Goal: Transaction & Acquisition: Download file/media

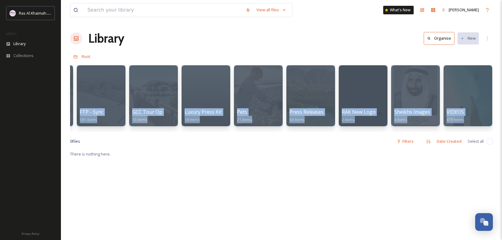
scroll to position [0, 992]
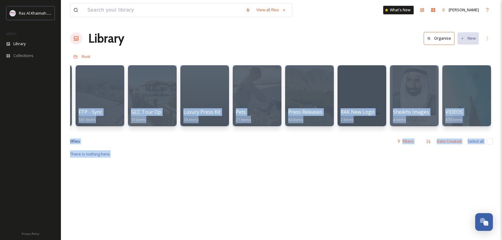
drag, startPoint x: 476, startPoint y: 133, endPoint x: 403, endPoint y: 175, distance: 84.5
click at [403, 175] on div "View all files What's New Martino Caliendo Library Organise New Root Your Selec…" at bounding box center [281, 195] width 441 height 390
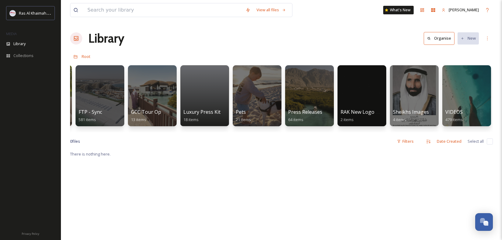
drag, startPoint x: 396, startPoint y: 178, endPoint x: 398, endPoint y: 175, distance: 3.5
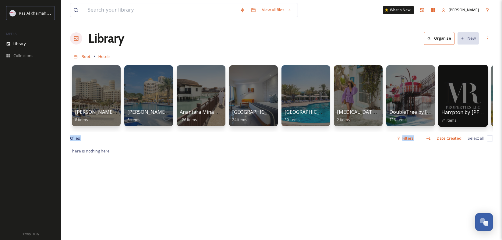
drag, startPoint x: 342, startPoint y: 143, endPoint x: 480, endPoint y: 108, distance: 143.1
click at [499, 116] on div "View all files What's New [PERSON_NAME] Library Organise New Root Hotels Your S…" at bounding box center [281, 193] width 441 height 387
click at [432, 52] on div "Root Hotels" at bounding box center [281, 57] width 423 height 12
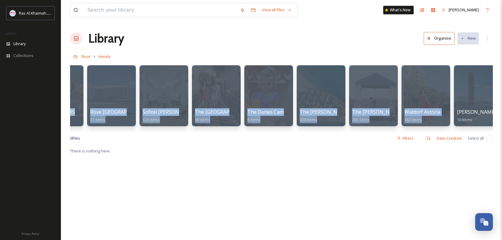
scroll to position [0, 782]
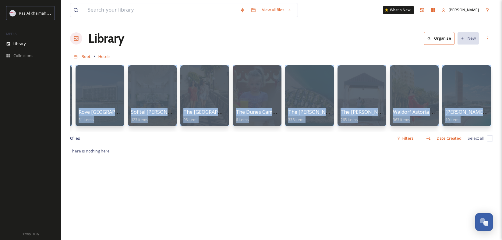
drag, startPoint x: 437, startPoint y: 108, endPoint x: 491, endPoint y: 116, distance: 55.1
click at [492, 116] on div "[PERSON_NAME][GEOGRAPHIC_DATA] 8 items [PERSON_NAME][GEOGRAPHIC_DATA] 6 items […" at bounding box center [281, 97] width 423 height 70
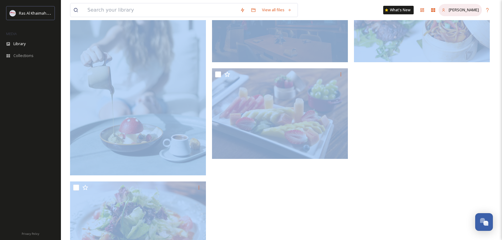
scroll to position [151, 0]
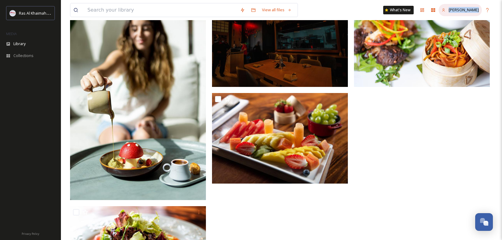
drag, startPoint x: 498, startPoint y: 102, endPoint x: 475, endPoint y: 4, distance: 100.4
click at [478, 5] on div "View all files What's New Martino Caliendo Library Organise New Root Food & Bev…" at bounding box center [281, 78] width 441 height 458
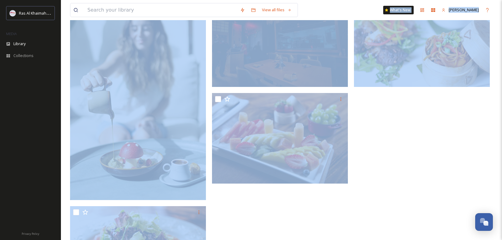
drag, startPoint x: 352, startPoint y: 80, endPoint x: 348, endPoint y: 20, distance: 60.8
click at [349, 17] on div "View all files What's New Martino Caliendo Library Organise New Root Food & Bev…" at bounding box center [281, 78] width 441 height 458
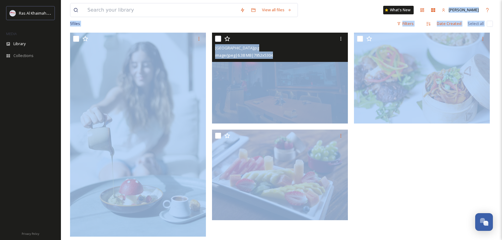
scroll to position [102, 0]
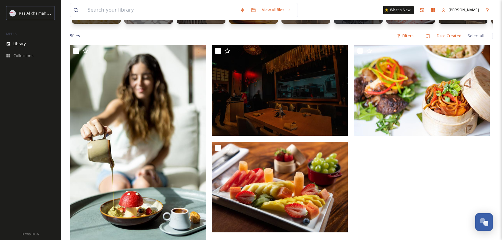
click at [362, 146] on div at bounding box center [423, 196] width 139 height 303
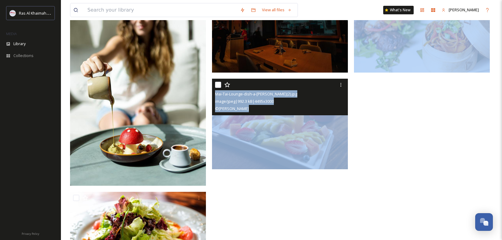
scroll to position [218, 0]
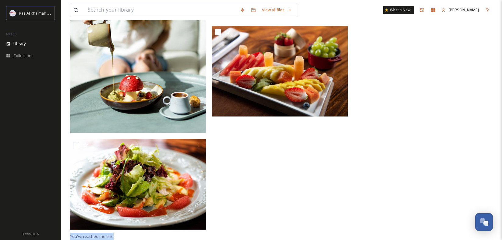
drag, startPoint x: 361, startPoint y: 154, endPoint x: 351, endPoint y: 239, distance: 85.3
click at [352, 239] on html "Ras Al Khaimah Tourism Development Authority MEDIA Library Collections Privacy …" at bounding box center [251, 11] width 502 height 458
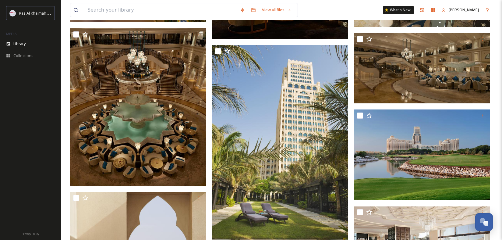
scroll to position [6616, 0]
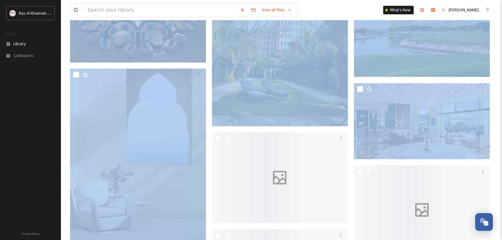
drag, startPoint x: 440, startPoint y: 97, endPoint x: 415, endPoint y: 238, distance: 142.6
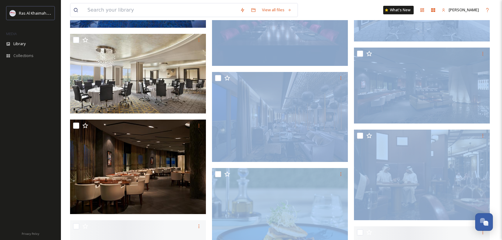
scroll to position [8741, 0]
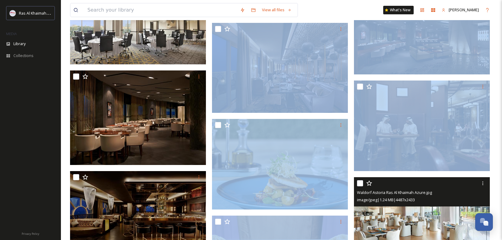
drag, startPoint x: 350, startPoint y: 73, endPoint x: 356, endPoint y: 229, distance: 157.0
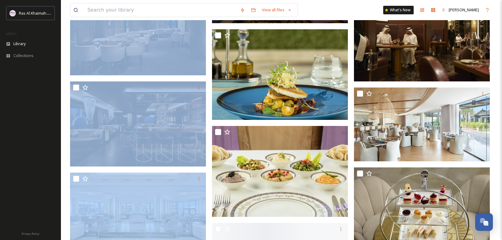
scroll to position [8842, 0]
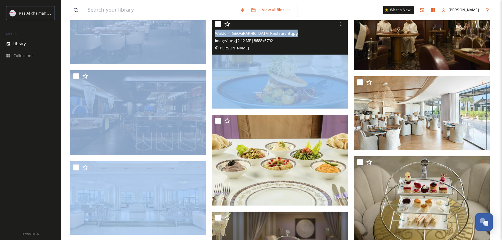
drag, startPoint x: 209, startPoint y: 104, endPoint x: 211, endPoint y: 49, distance: 54.3
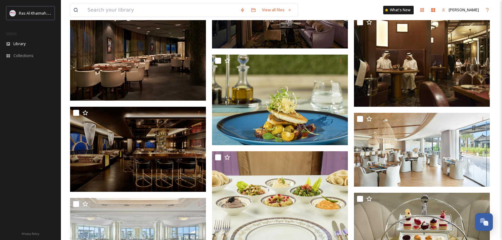
scroll to position [8781, 0]
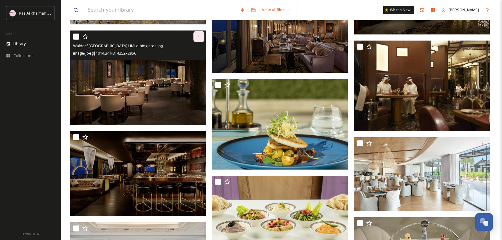
click at [199, 37] on icon at bounding box center [198, 36] width 5 height 5
click at [196, 61] on span "Download" at bounding box center [191, 62] width 19 height 6
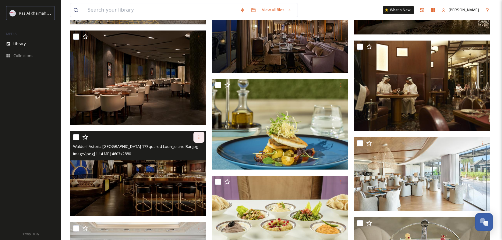
click at [196, 138] on icon at bounding box center [198, 137] width 5 height 5
click at [198, 165] on span "Download" at bounding box center [191, 162] width 19 height 6
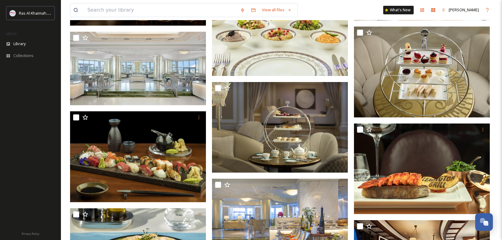
scroll to position [8988, 0]
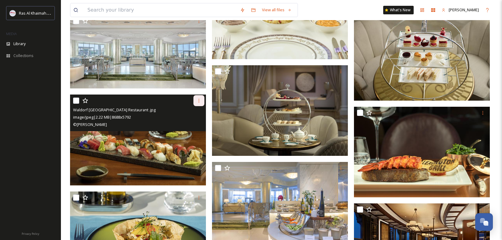
click at [202, 103] on div at bounding box center [198, 100] width 11 height 11
click at [194, 127] on span "Download" at bounding box center [191, 126] width 19 height 6
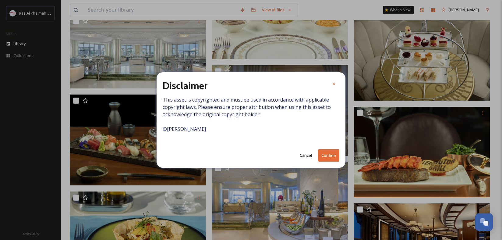
click at [325, 158] on button "Confirm" at bounding box center [328, 155] width 21 height 12
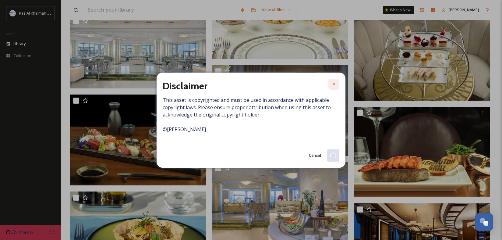
click at [336, 85] on icon at bounding box center [333, 84] width 5 height 5
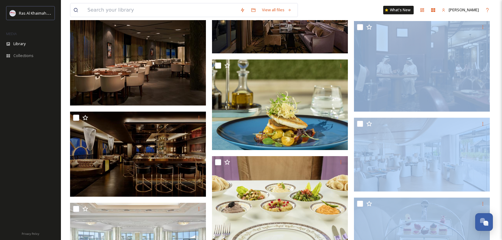
scroll to position [8737, 0]
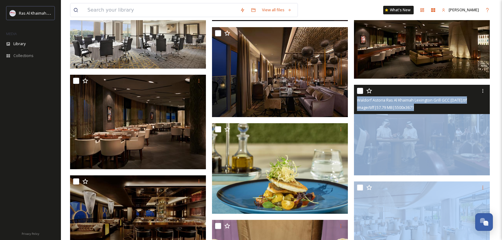
drag, startPoint x: 498, startPoint y: 221, endPoint x: 490, endPoint y: 161, distance: 59.6
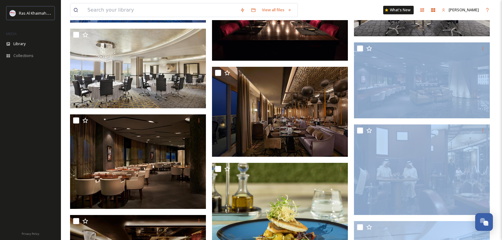
scroll to position [8718, 0]
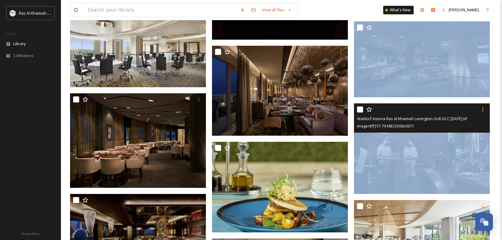
drag, startPoint x: 493, startPoint y: 58, endPoint x: 486, endPoint y: 163, distance: 105.0
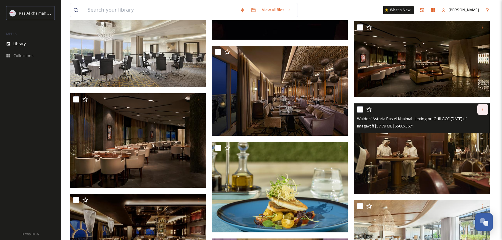
click at [485, 109] on icon at bounding box center [482, 109] width 5 height 5
click at [480, 136] on span "Download" at bounding box center [475, 135] width 19 height 6
